Goal: Information Seeking & Learning: Learn about a topic

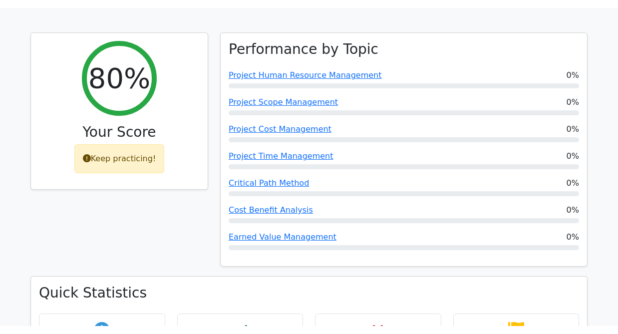
scroll to position [421, 0]
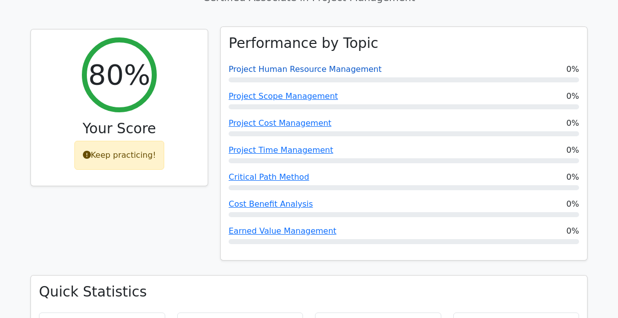
click at [313, 64] on link "Project Human Resource Management" at bounding box center [304, 68] width 153 height 9
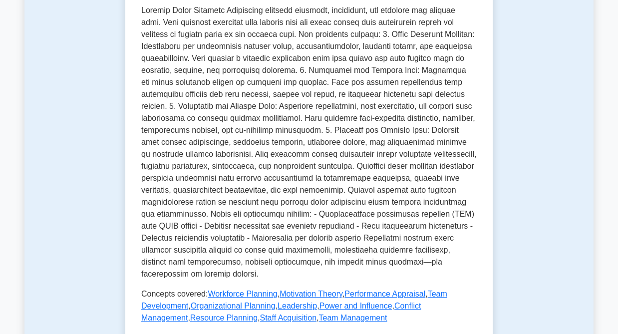
scroll to position [264, 0]
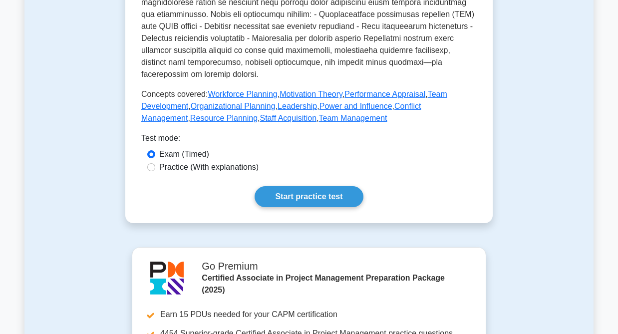
scroll to position [473, 0]
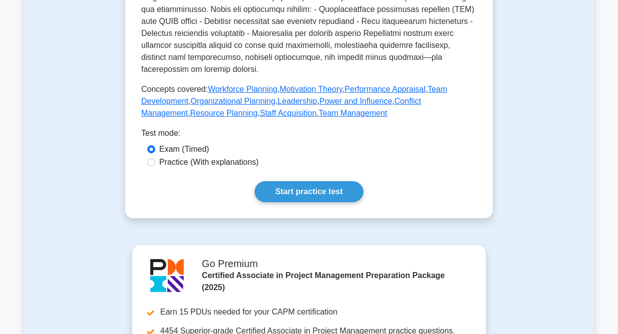
click at [245, 156] on label "Practice (With explanations)" at bounding box center [208, 162] width 99 height 12
click at [155, 158] on input "Practice (With explanations)" at bounding box center [151, 162] width 8 height 8
radio input "true"
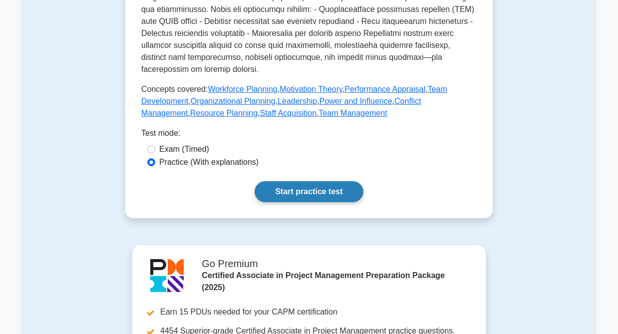
click at [289, 182] on link "Start practice test" at bounding box center [308, 191] width 108 height 21
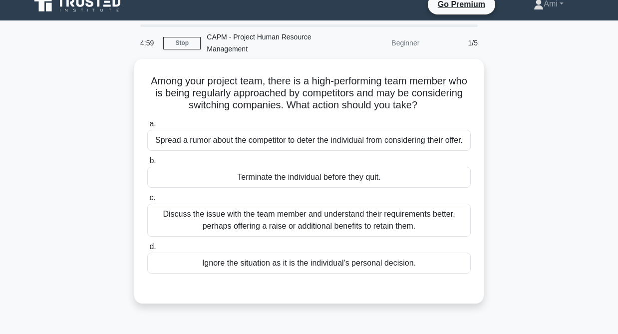
scroll to position [7, 0]
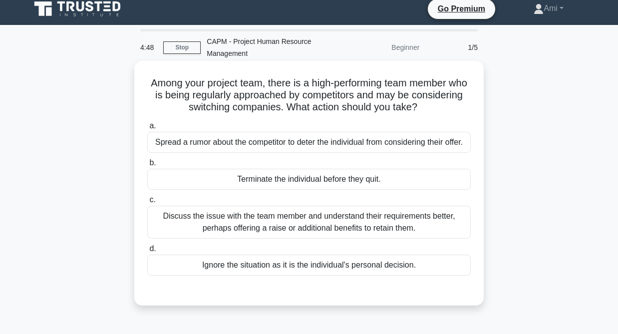
click at [415, 220] on div "Discuss the issue with the team member and understand their requirements better…" at bounding box center [308, 222] width 323 height 33
click at [147, 203] on input "c. Discuss the issue with the team member and understand their requirements bet…" at bounding box center [147, 200] width 0 height 6
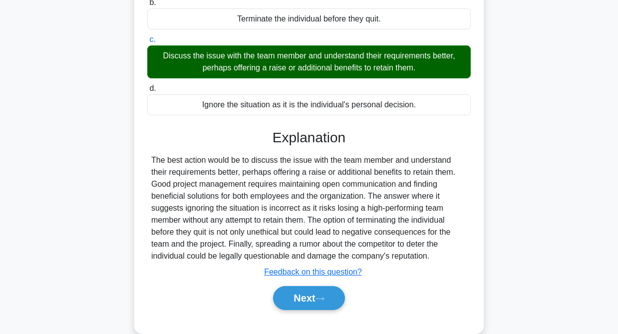
scroll to position [208, 0]
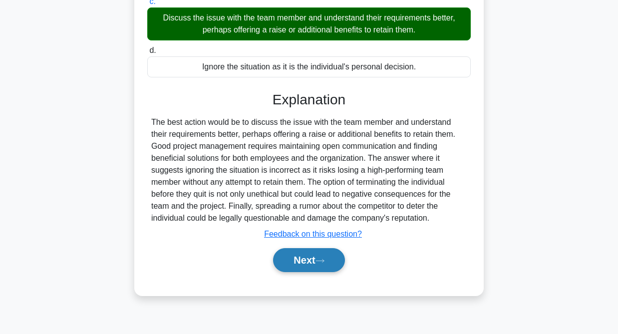
click at [291, 263] on button "Next" at bounding box center [308, 260] width 71 height 24
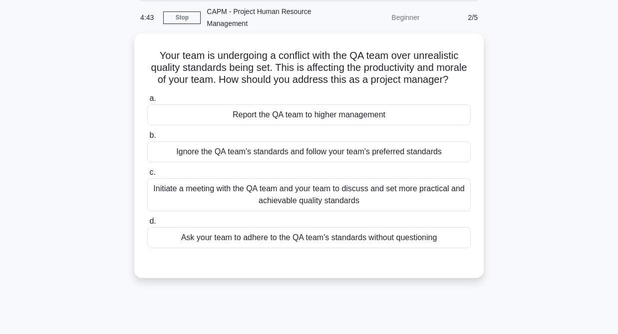
scroll to position [33, 0]
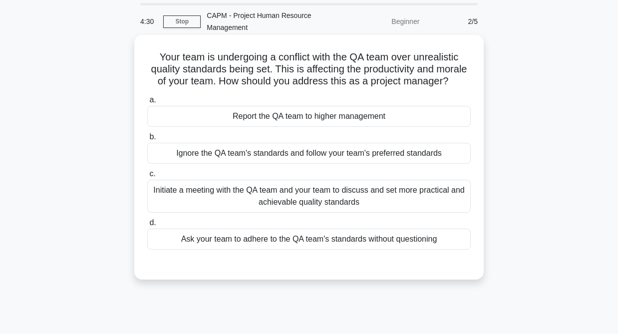
click at [311, 199] on div "Initiate a meeting with the QA team and your team to discuss and set more pract…" at bounding box center [308, 196] width 323 height 33
click at [147, 177] on input "c. Initiate a meeting with the QA team and your team to discuss and set more pr…" at bounding box center [147, 174] width 0 height 6
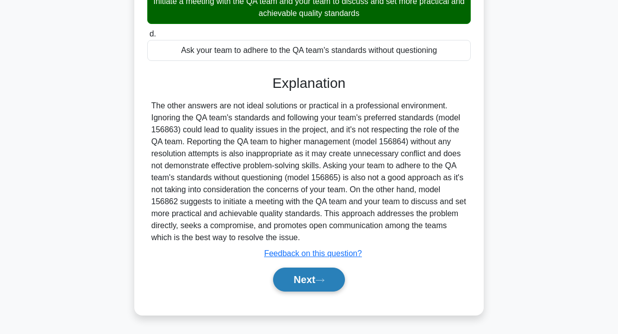
click at [302, 278] on button "Next" at bounding box center [308, 279] width 71 height 24
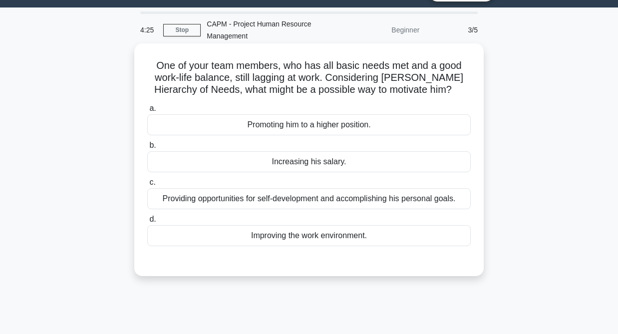
scroll to position [25, 0]
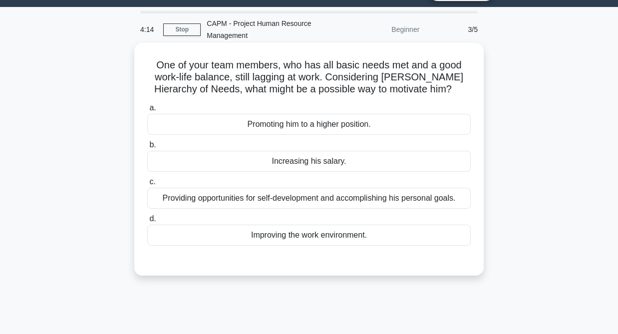
click at [280, 196] on div "Providing opportunities for self-development and accomplishing his personal goa…" at bounding box center [308, 198] width 323 height 21
click at [147, 185] on input "c. Providing opportunities for self-development and accomplishing his personal …" at bounding box center [147, 182] width 0 height 6
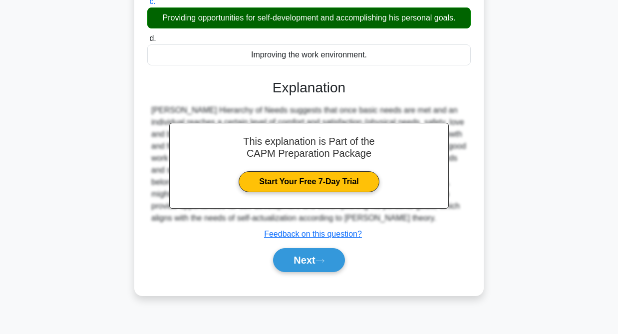
scroll to position [205, 0]
click at [316, 261] on button "Next" at bounding box center [308, 260] width 71 height 24
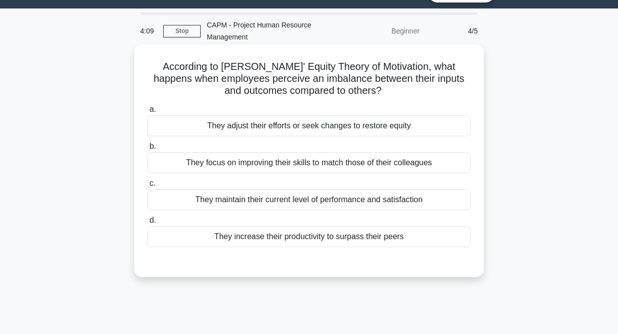
scroll to position [24, 0]
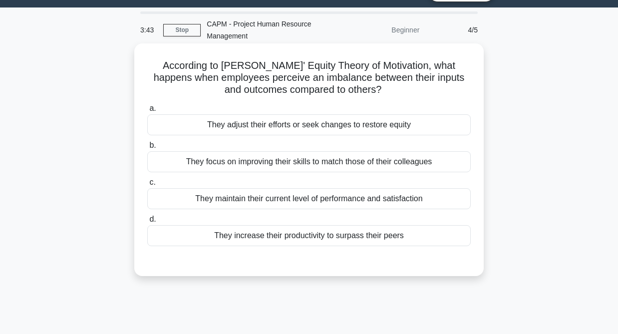
click at [300, 122] on div "They adjust their efforts or seek changes to restore equity" at bounding box center [308, 124] width 323 height 21
click at [147, 112] on input "a. They adjust their efforts or seek changes to restore equity" at bounding box center [147, 108] width 0 height 6
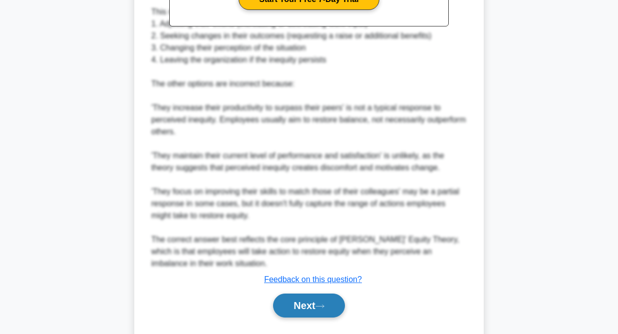
click at [310, 301] on button "Next" at bounding box center [308, 305] width 71 height 24
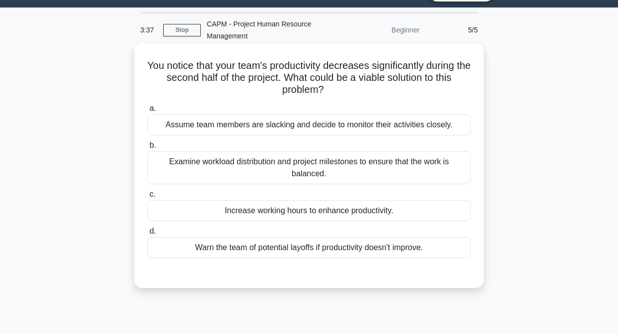
scroll to position [27, 0]
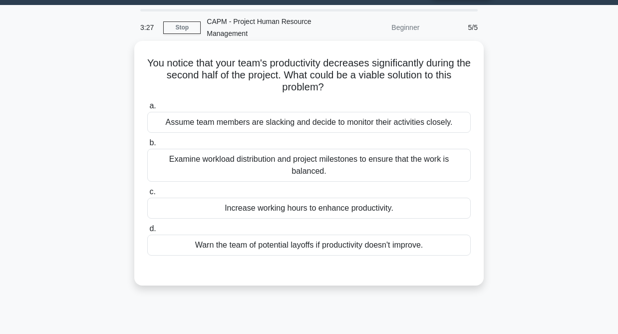
click at [310, 170] on div "Examine workload distribution and project milestones to ensure that the work is…" at bounding box center [308, 165] width 323 height 33
click at [147, 146] on input "b. Examine workload distribution and project milestones to ensure that the work…" at bounding box center [147, 143] width 0 height 6
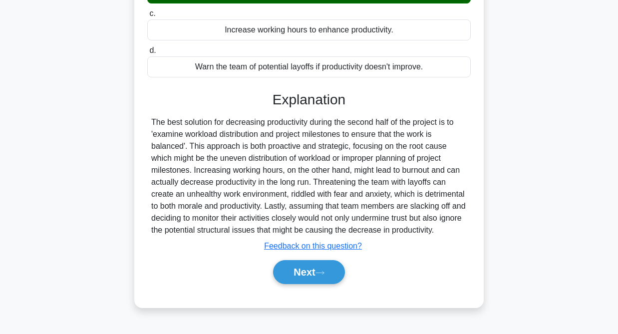
scroll to position [210, 0]
click at [306, 279] on button "Next" at bounding box center [308, 272] width 71 height 24
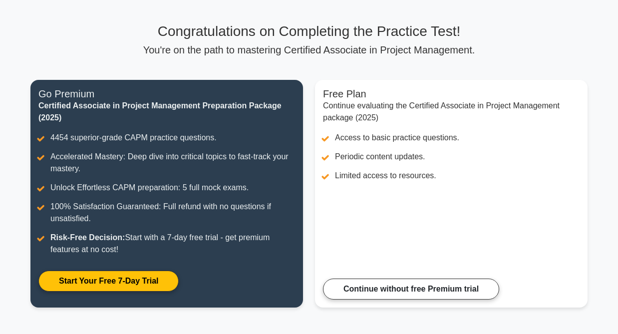
scroll to position [49, 0]
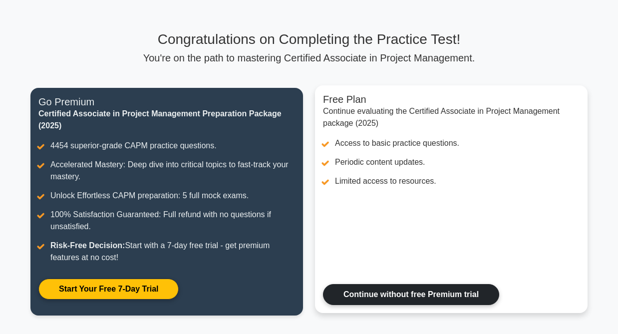
click at [389, 289] on link "Continue without free Premium trial" at bounding box center [411, 294] width 176 height 21
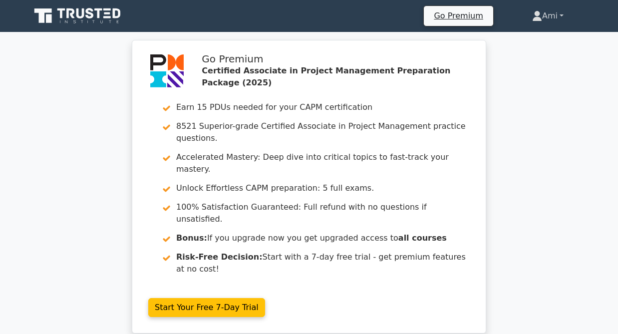
click at [551, 20] on link "Ami" at bounding box center [547, 16] width 79 height 20
click at [532, 40] on link "Profile" at bounding box center [547, 39] width 79 height 16
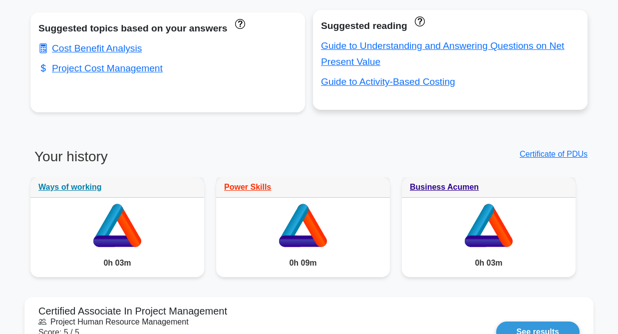
scroll to position [696, 0]
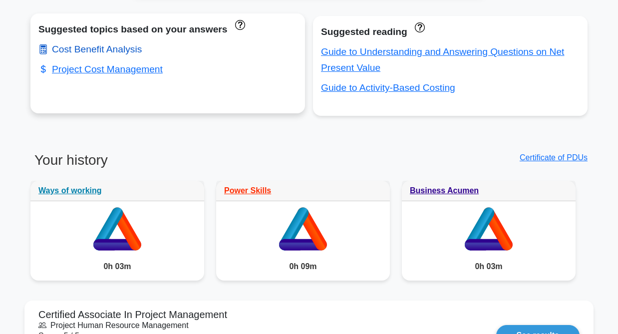
click at [125, 52] on link "Cost Benefit Analysis" at bounding box center [89, 49] width 103 height 10
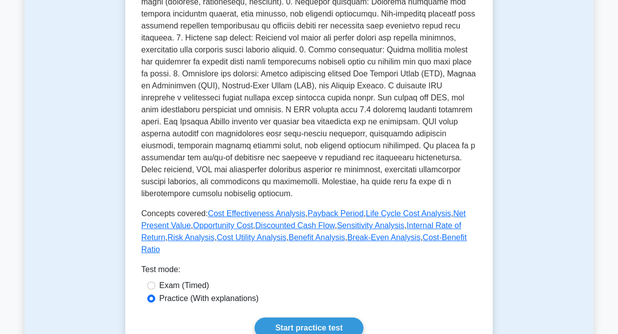
scroll to position [305, 0]
